Goal: Task Accomplishment & Management: Use online tool/utility

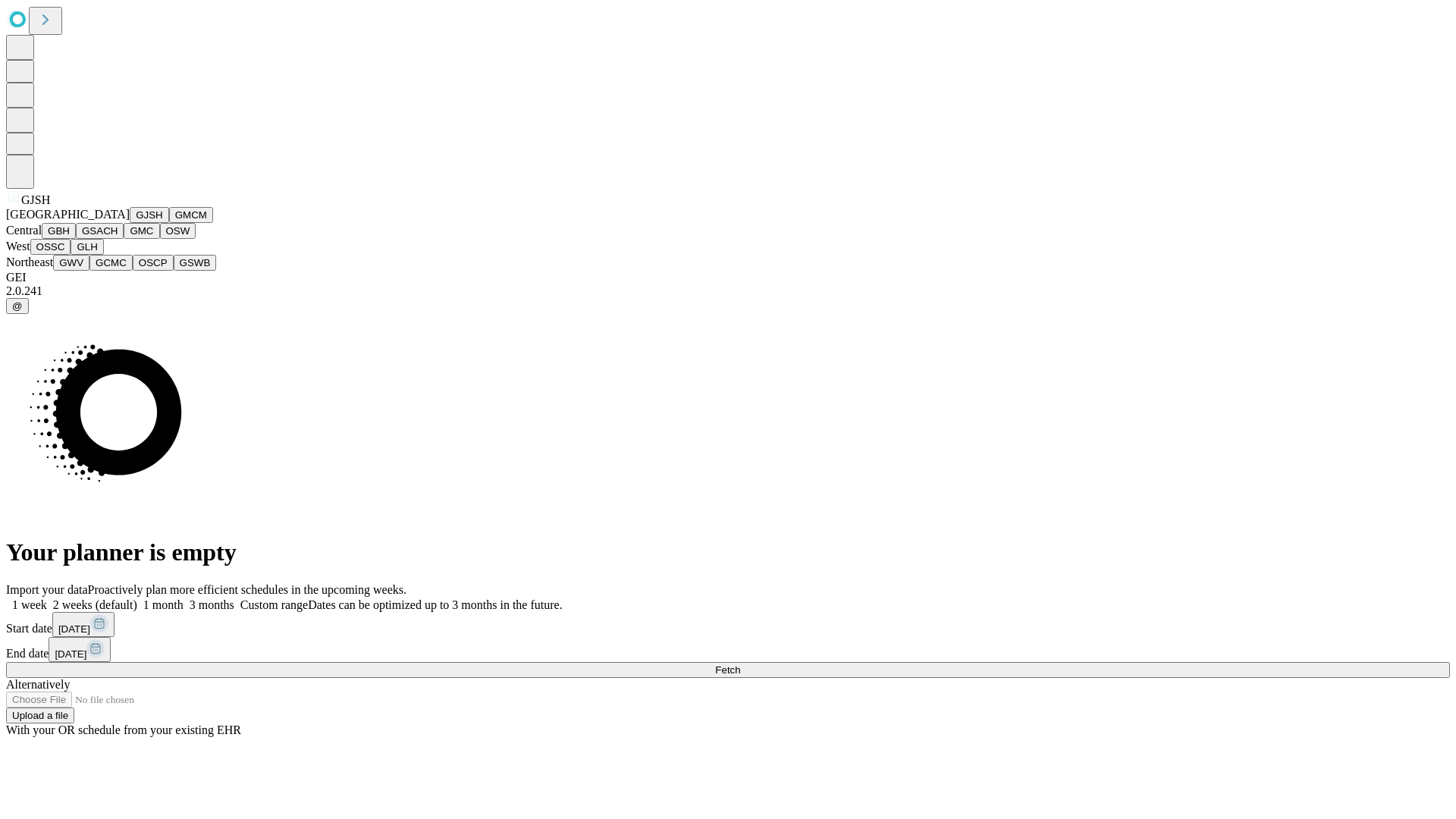
click at [130, 223] on button "GJSH" at bounding box center [150, 214] width 40 height 16
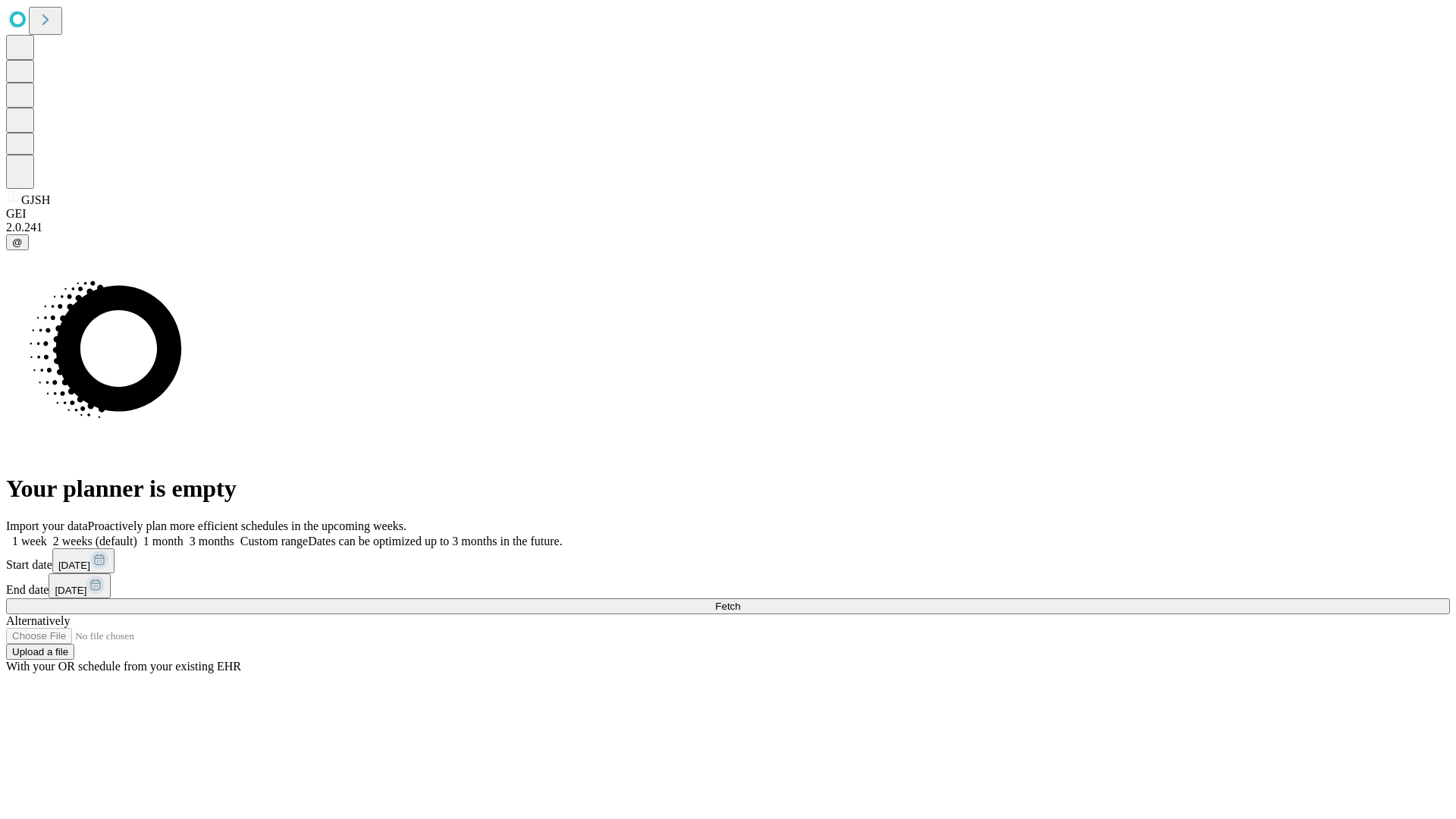
click at [137, 534] on label "2 weeks (default)" at bounding box center [92, 541] width 90 height 13
click at [740, 601] on span "Fetch" at bounding box center [728, 606] width 25 height 12
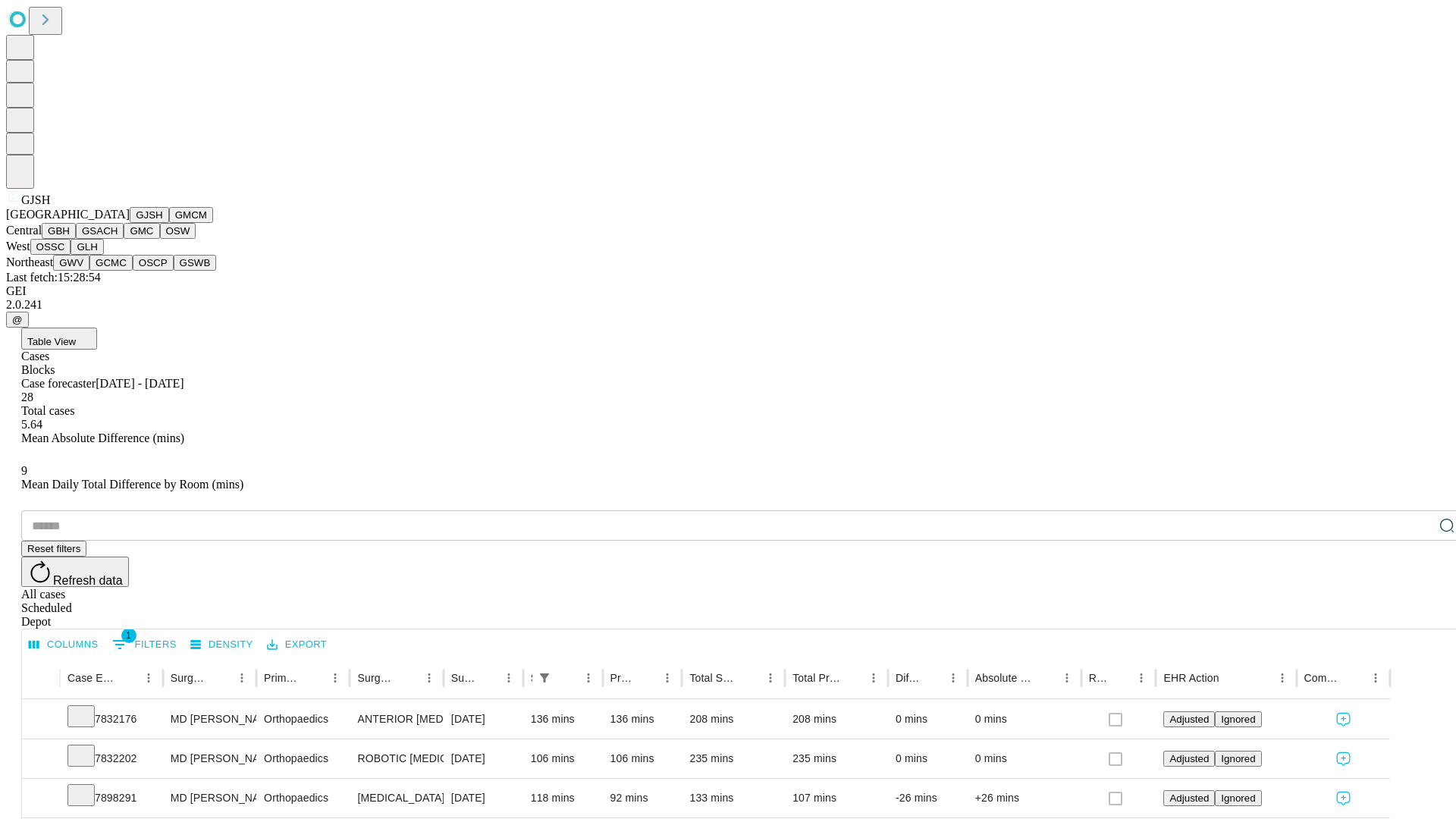
click at [169, 223] on button "GMCM" at bounding box center [190, 214] width 44 height 16
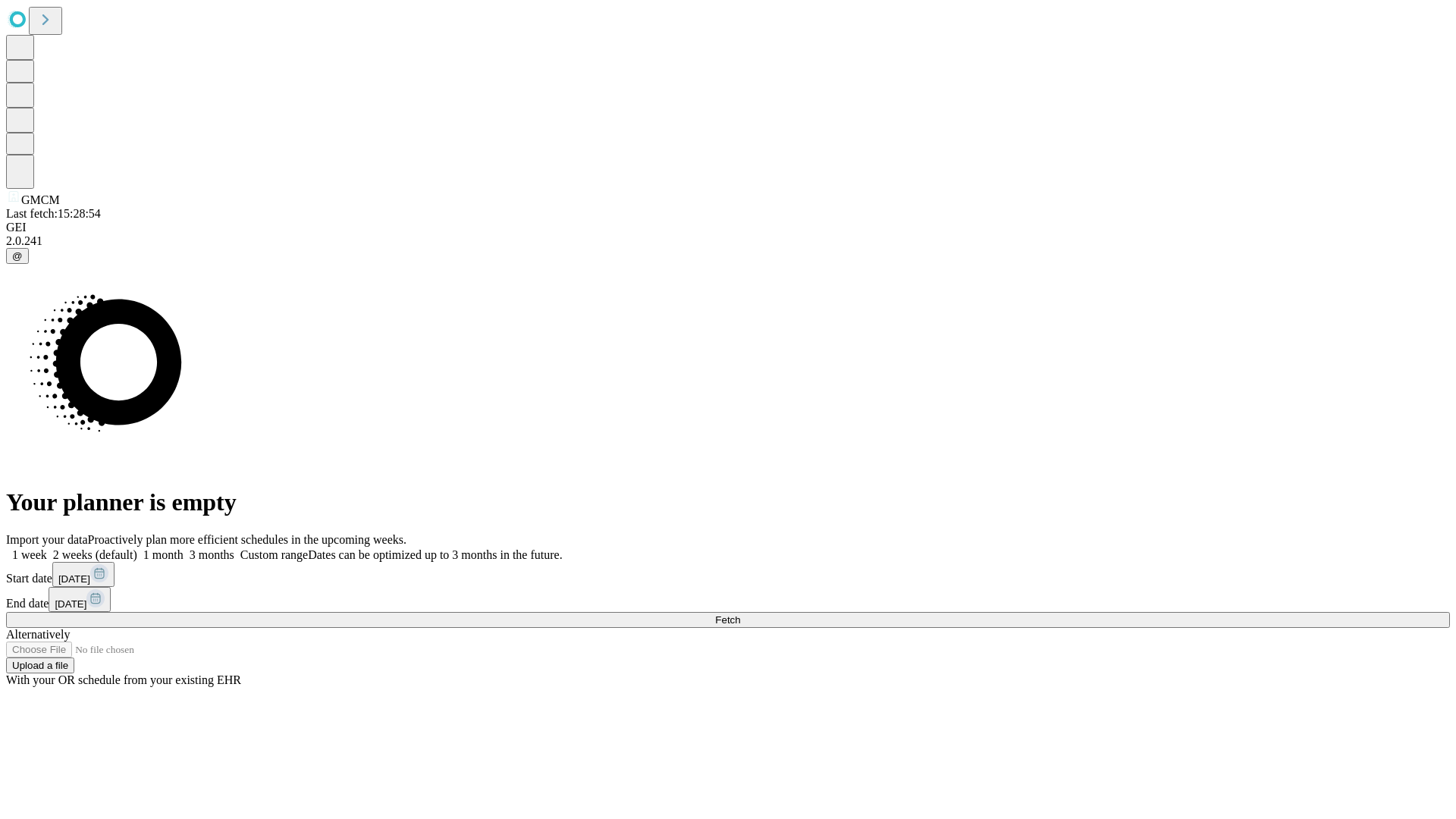
click at [740, 615] on span "Fetch" at bounding box center [728, 620] width 25 height 12
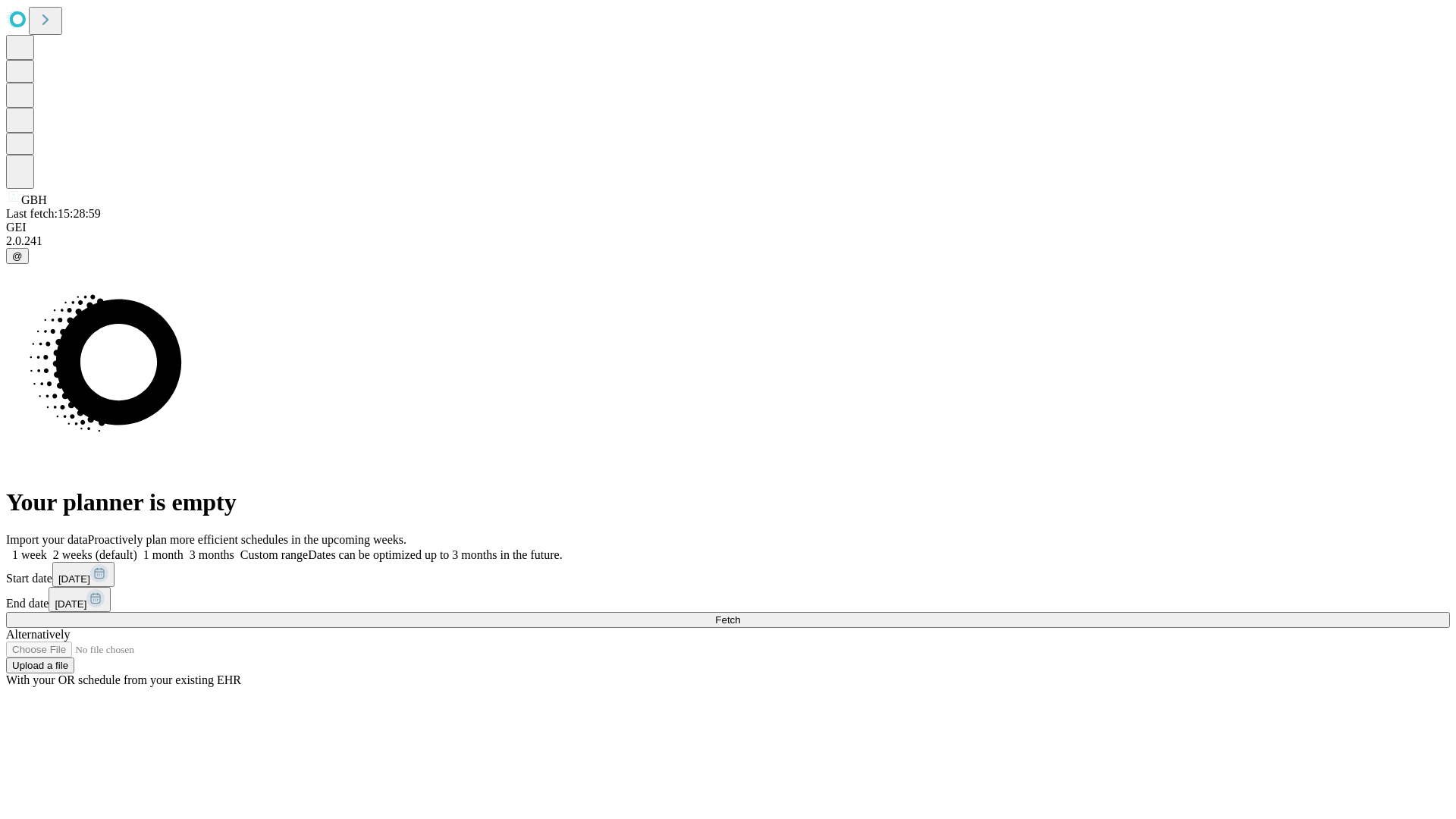
click at [740, 615] on span "Fetch" at bounding box center [728, 620] width 25 height 12
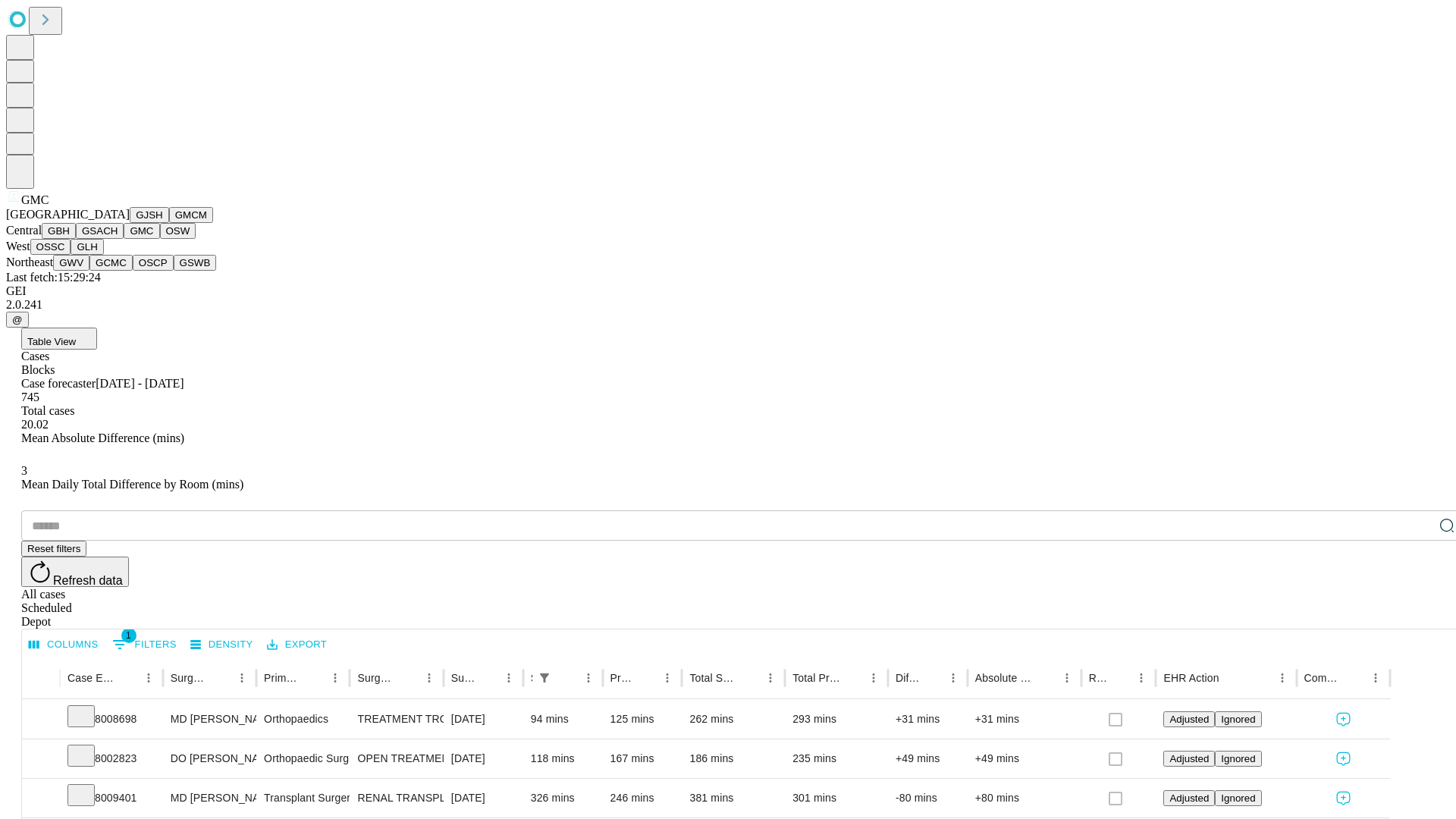
click at [160, 239] on button "OSW" at bounding box center [178, 231] width 36 height 16
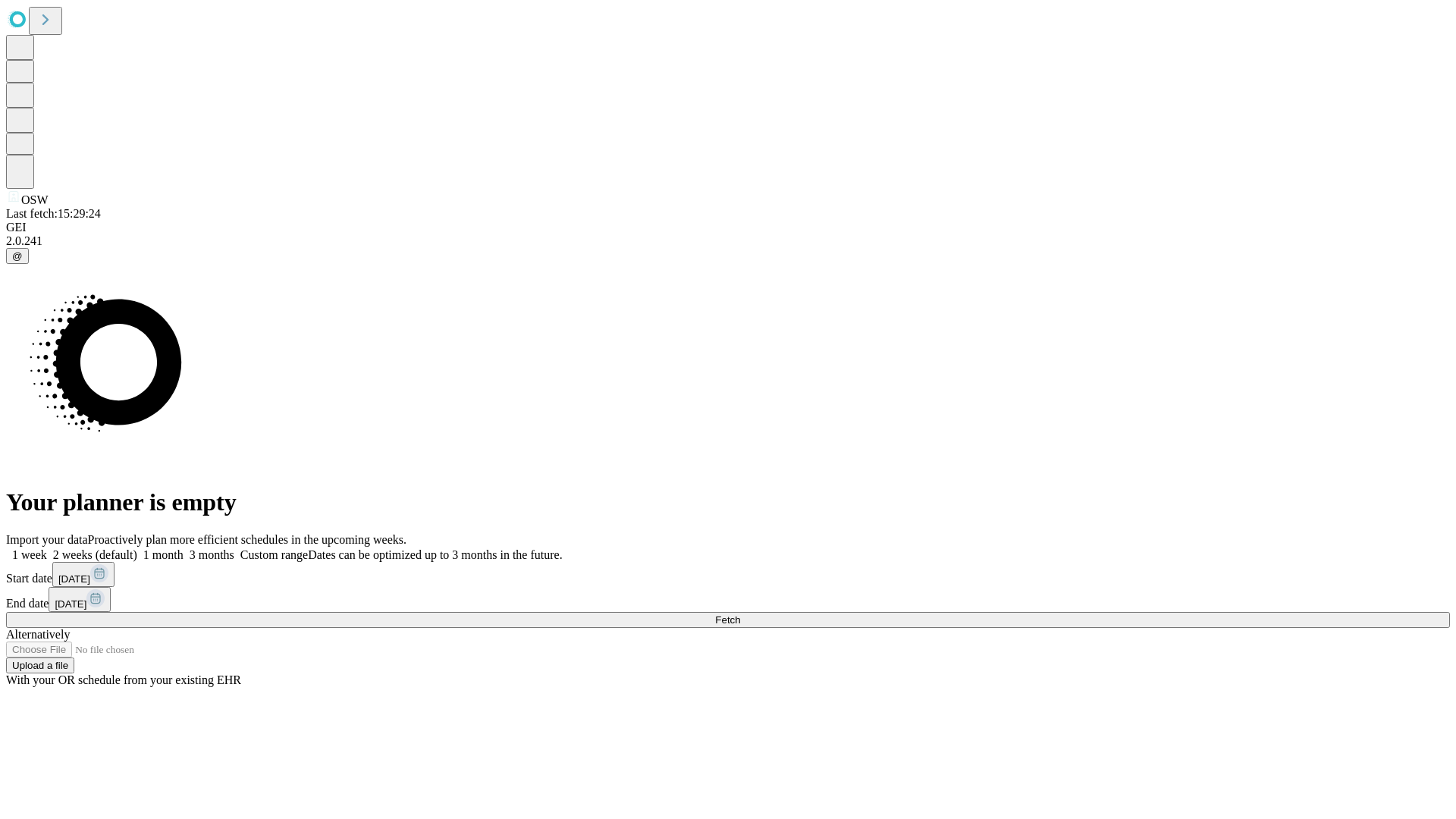
click at [137, 548] on label "2 weeks (default)" at bounding box center [92, 555] width 90 height 13
click at [740, 615] on span "Fetch" at bounding box center [728, 620] width 25 height 12
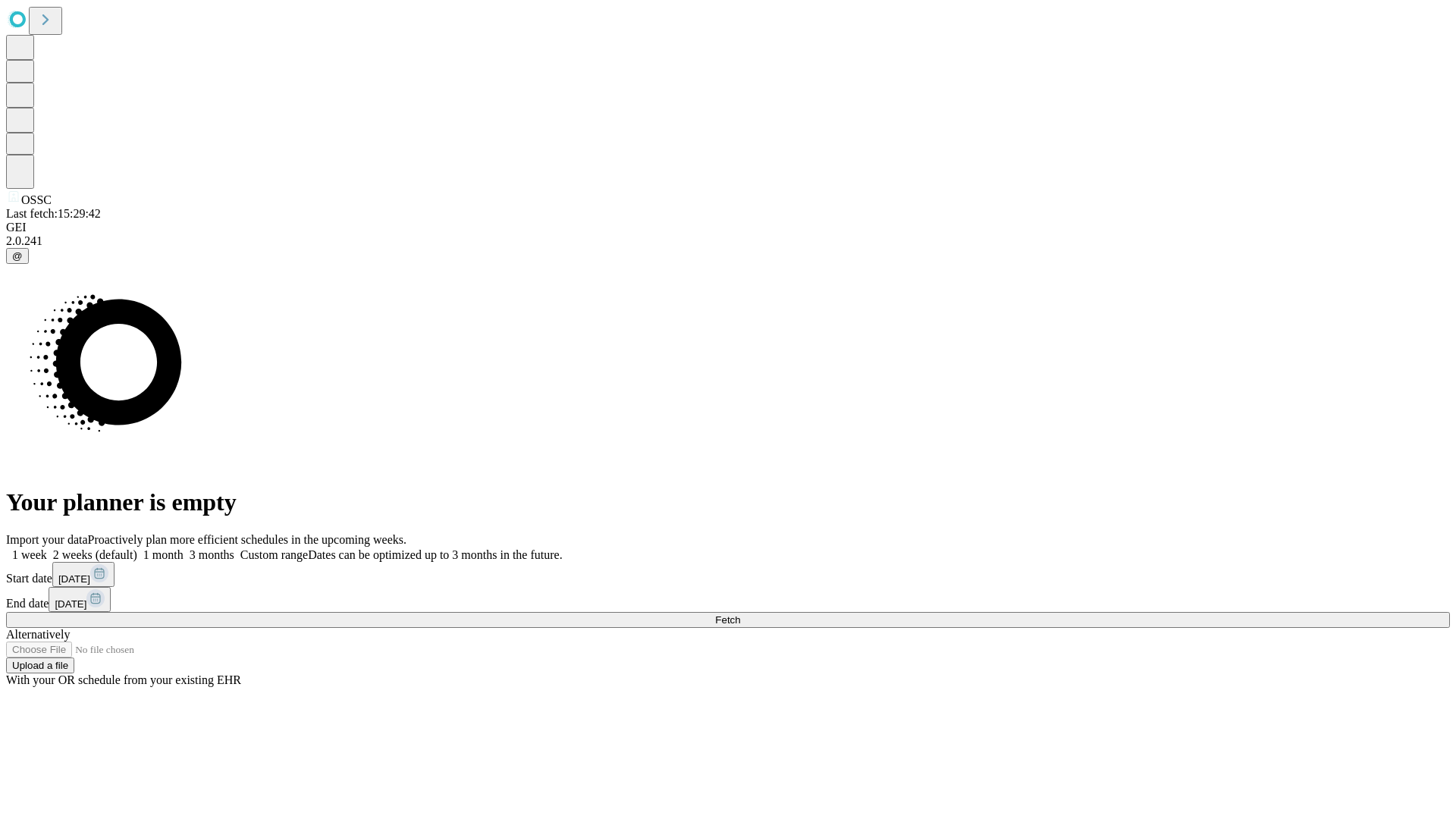
click at [137, 548] on label "2 weeks (default)" at bounding box center [92, 555] width 90 height 13
click at [740, 615] on span "Fetch" at bounding box center [728, 620] width 25 height 12
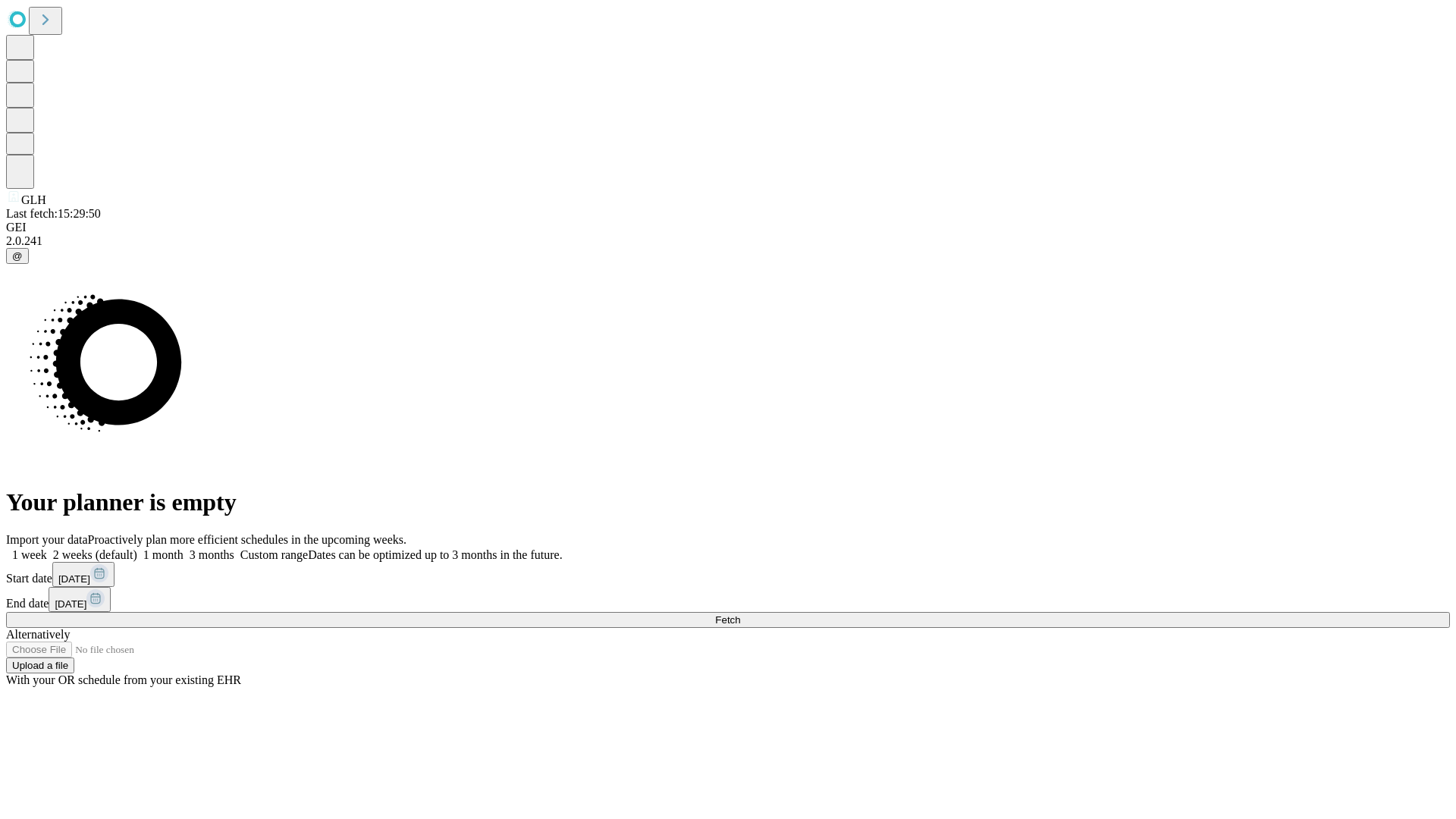
click at [137, 548] on label "2 weeks (default)" at bounding box center [92, 555] width 90 height 13
click at [740, 615] on span "Fetch" at bounding box center [728, 620] width 25 height 12
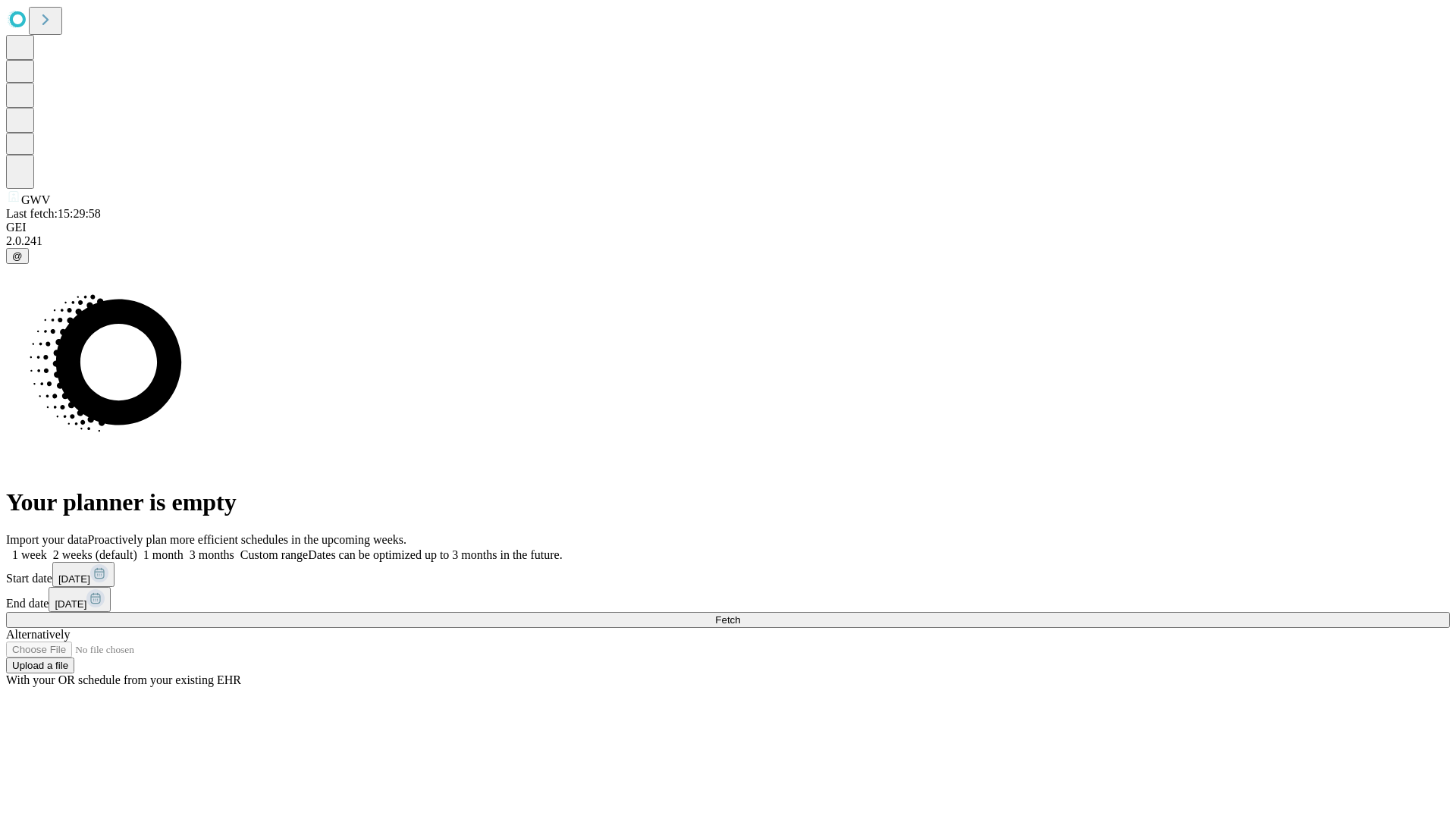
click at [137, 548] on label "2 weeks (default)" at bounding box center [92, 555] width 90 height 13
click at [740, 615] on span "Fetch" at bounding box center [728, 620] width 25 height 12
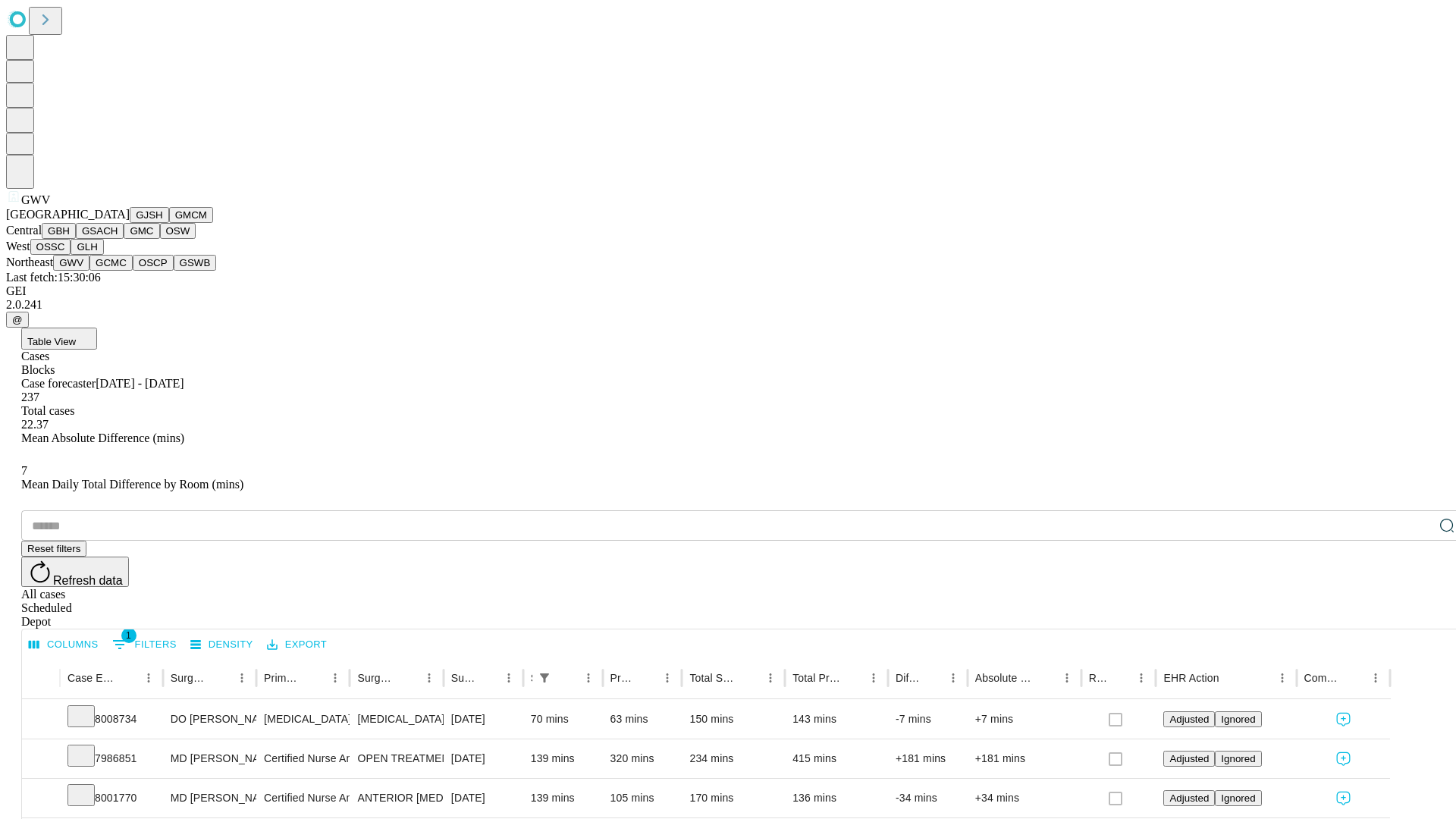
click at [117, 271] on button "GCMC" at bounding box center [111, 262] width 43 height 16
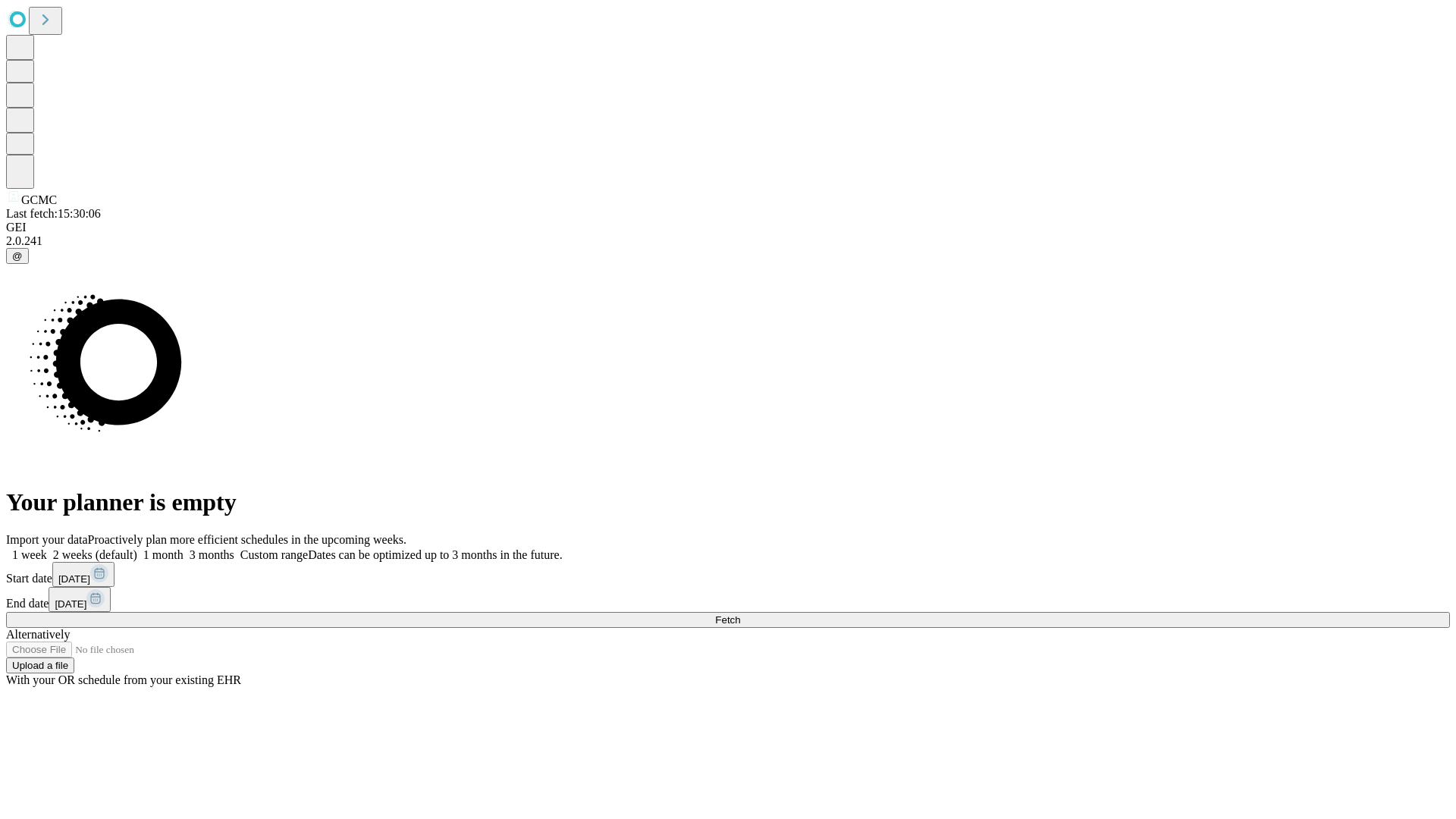
click at [137, 548] on label "2 weeks (default)" at bounding box center [92, 555] width 90 height 13
click at [740, 615] on span "Fetch" at bounding box center [728, 620] width 25 height 12
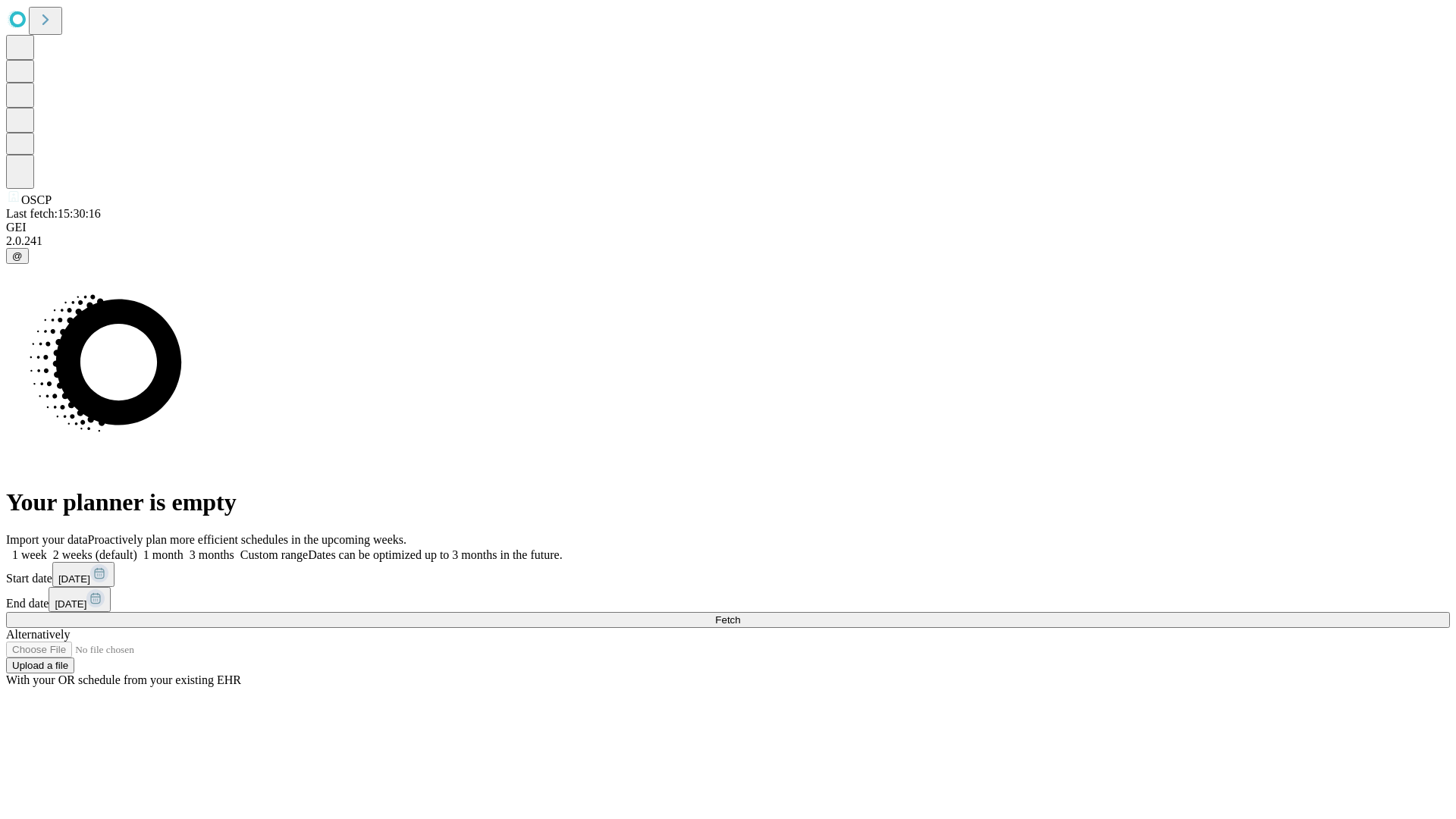
click at [137, 548] on label "2 weeks (default)" at bounding box center [92, 555] width 90 height 13
click at [740, 615] on span "Fetch" at bounding box center [728, 620] width 25 height 12
